Goal: Use online tool/utility: Utilize a website feature to perform a specific function

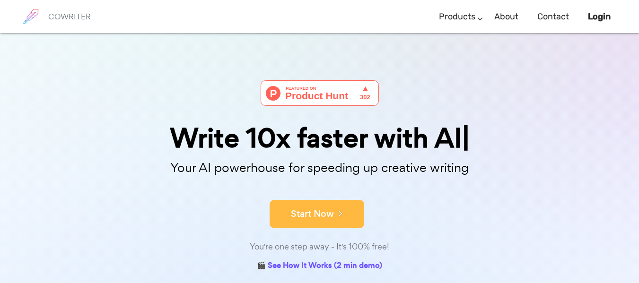
click at [316, 220] on button "Start Now" at bounding box center [317, 214] width 95 height 28
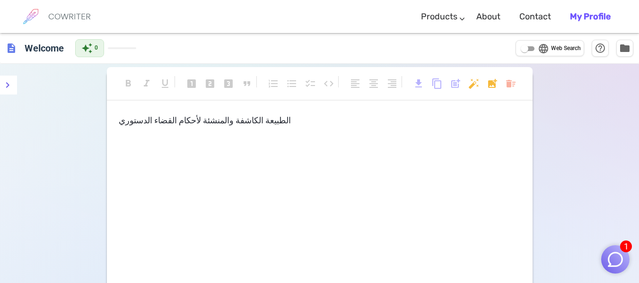
click at [232, 121] on span "الطبيعة الكاشفة والمنشئة لأحكام القضاء الدستوري" at bounding box center [205, 120] width 172 height 10
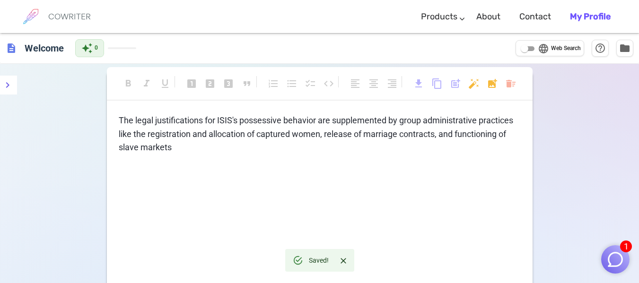
drag, startPoint x: 174, startPoint y: 148, endPoint x: 167, endPoint y: 151, distance: 8.3
click at [172, 151] on p "The legal justifications for ISIS's possessive behavior are supplemented by gro…" at bounding box center [320, 134] width 402 height 41
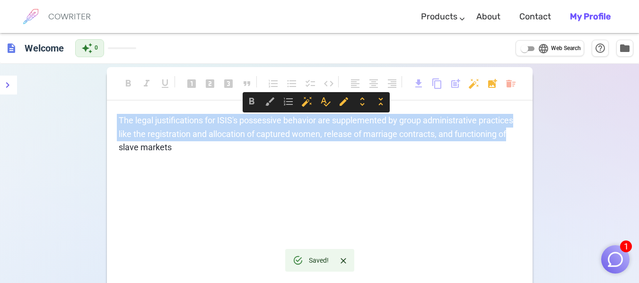
drag, startPoint x: 119, startPoint y: 121, endPoint x: 170, endPoint y: 150, distance: 58.5
click at [171, 151] on p "The legal justifications for ISIS's possessive behavior are supplemented by gro…" at bounding box center [320, 134] width 402 height 41
click at [170, 149] on span "The legal justifications for ISIS's possessive behavior are supplemented by gro…" at bounding box center [315, 133] width 396 height 37
drag, startPoint x: 120, startPoint y: 121, endPoint x: 163, endPoint y: 164, distance: 60.9
click at [163, 164] on div "The legal justifications for ISIS's possessive behavior are supplemented by gro…" at bounding box center [320, 208] width 426 height 189
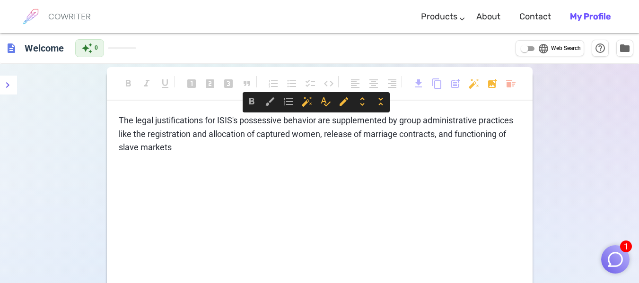
click at [316, 43] on div "description Welcome auto_awesome 0 language Web Search help_outline folder" at bounding box center [319, 48] width 639 height 31
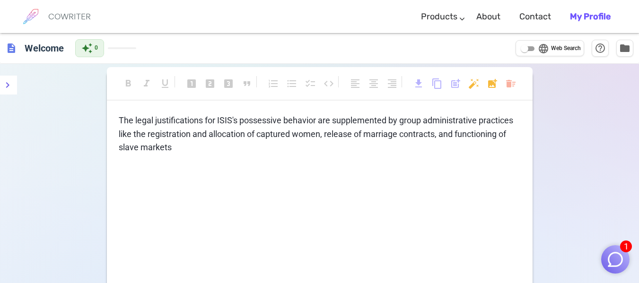
click at [168, 129] on span "The legal justifications for ISIS's possessive behavior are supplemented by gro…" at bounding box center [315, 133] width 396 height 37
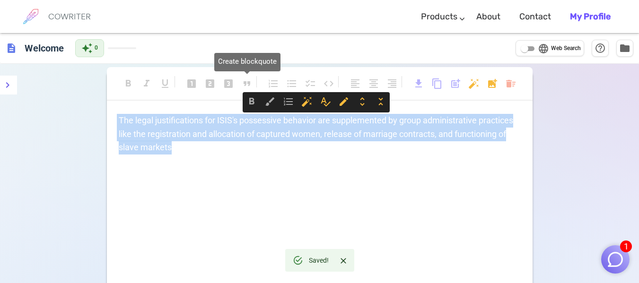
click at [247, 85] on span "format_quote" at bounding box center [246, 83] width 11 height 11
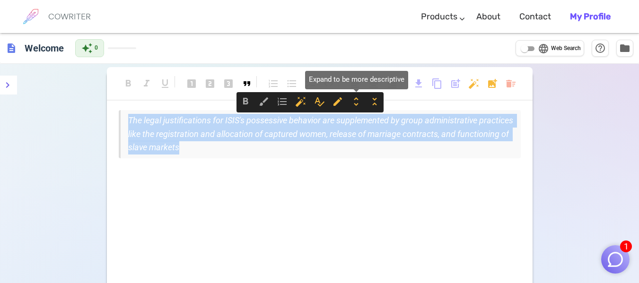
click at [354, 105] on span "unfold_more" at bounding box center [356, 101] width 11 height 11
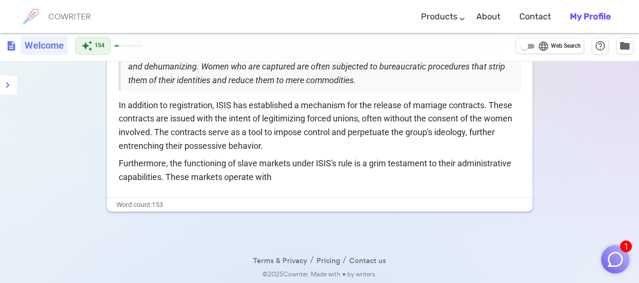
scroll to position [109, 0]
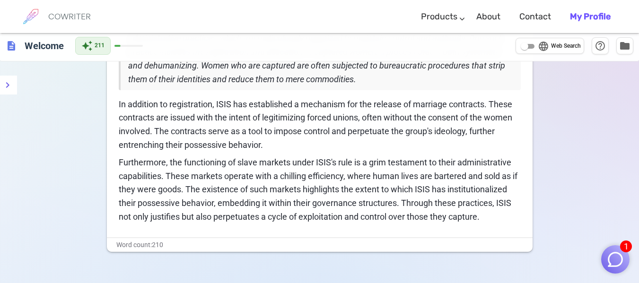
click at [154, 102] on span "In addition to registration, ISIS has established a mechanism for the release o…" at bounding box center [317, 124] width 396 height 51
click at [182, 91] on div "The legal justifications for ISIS's possessive behavior are deeply intertwined …" at bounding box center [320, 112] width 402 height 223
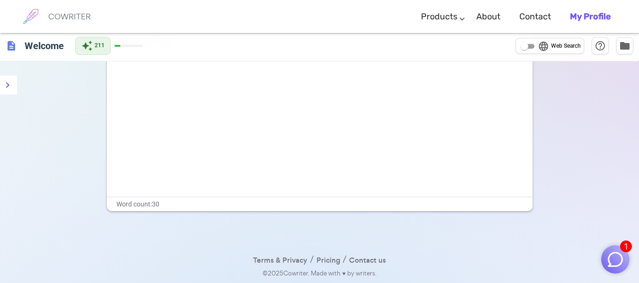
scroll to position [0, 0]
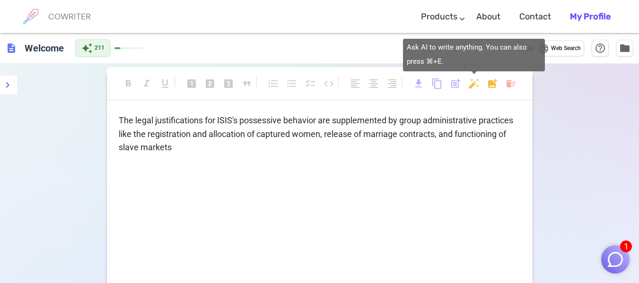
click at [472, 87] on body "1 COWRITER Products Writing Marketing Emails Images (soon) About Contact My Pro…" at bounding box center [319, 195] width 639 height 390
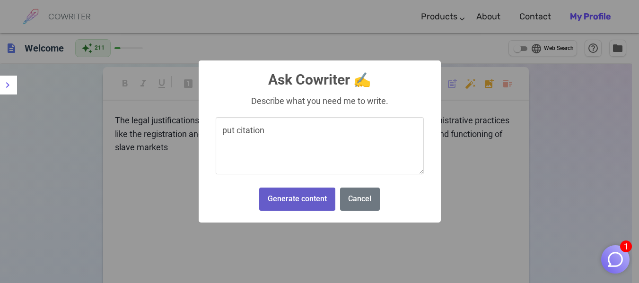
type textarea "put citation"
click at [302, 200] on button "Generate content" at bounding box center [297, 199] width 76 height 23
